Goal: Navigation & Orientation: Find specific page/section

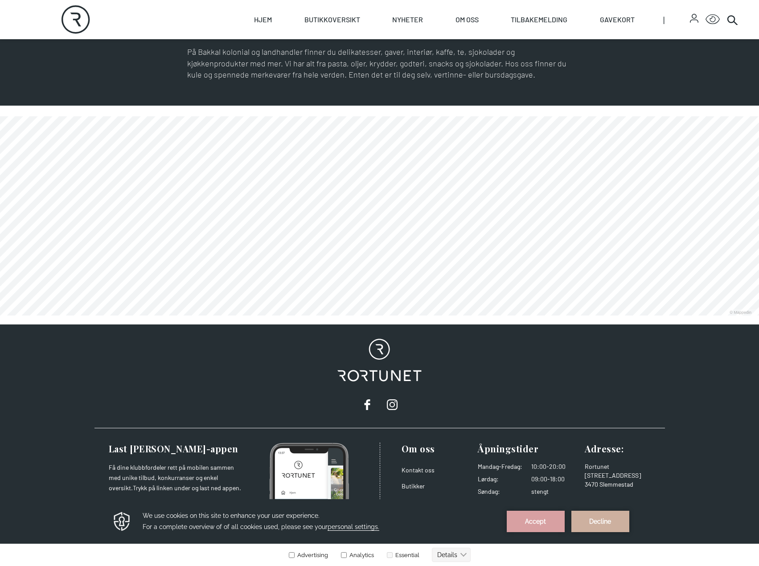
scroll to position [544, 0]
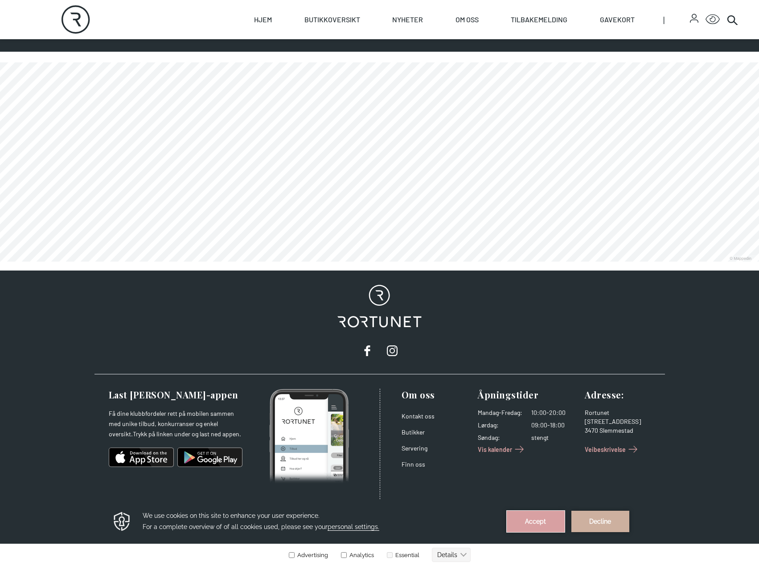
click at [532, 516] on button "Accept" at bounding box center [535, 520] width 58 height 21
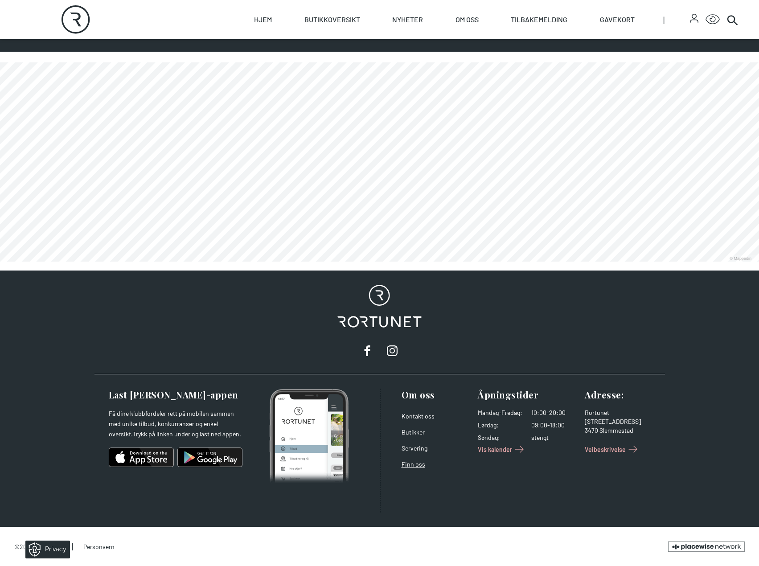
click at [419, 461] on link "Finn oss" at bounding box center [413, 464] width 24 height 8
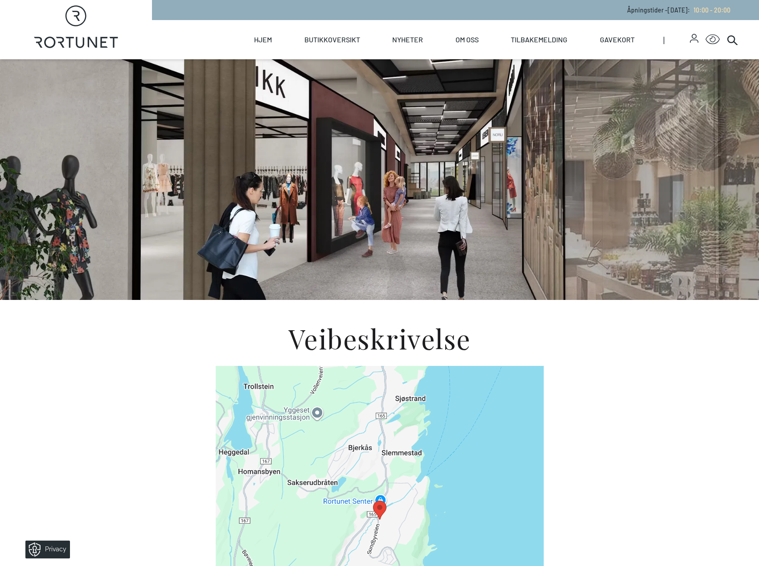
click at [422, 452] on img at bounding box center [380, 519] width 328 height 307
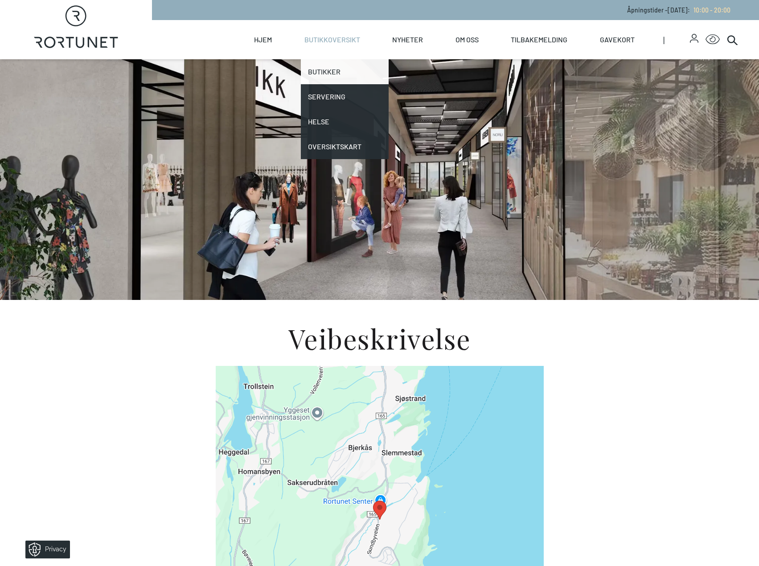
click at [327, 72] on link "Butikker" at bounding box center [345, 71] width 88 height 25
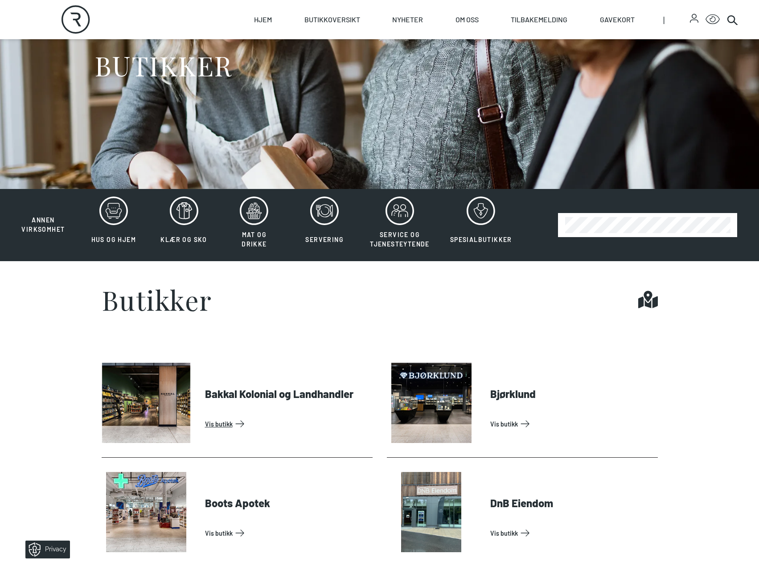
scroll to position [134, 0]
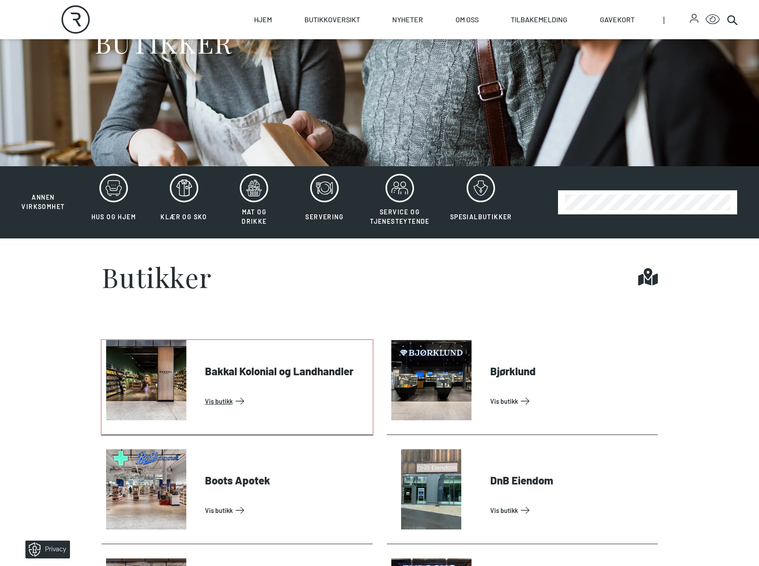
click at [216, 402] on link "Vis butikk" at bounding box center [287, 401] width 164 height 14
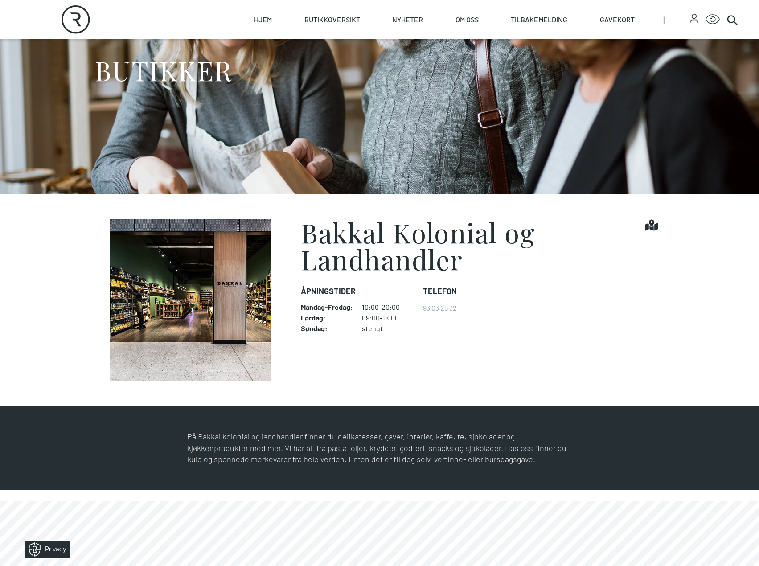
scroll to position [223, 0]
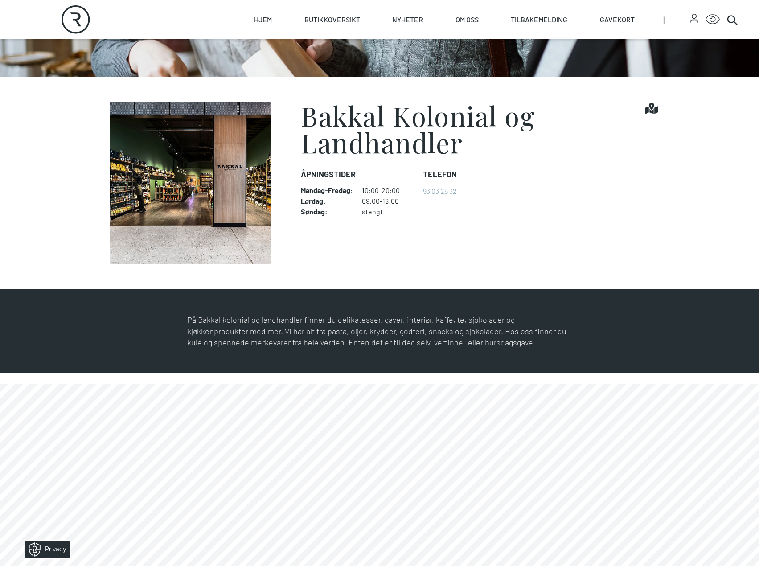
click at [184, 176] on img at bounding box center [191, 183] width 178 height 162
